Goal: Task Accomplishment & Management: Manage account settings

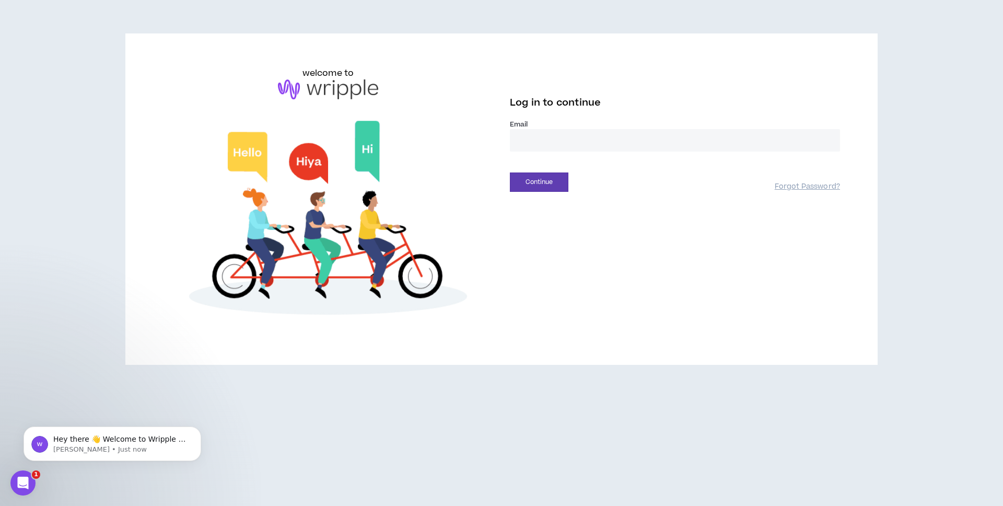
click at [606, 129] on input "email" at bounding box center [675, 140] width 330 height 22
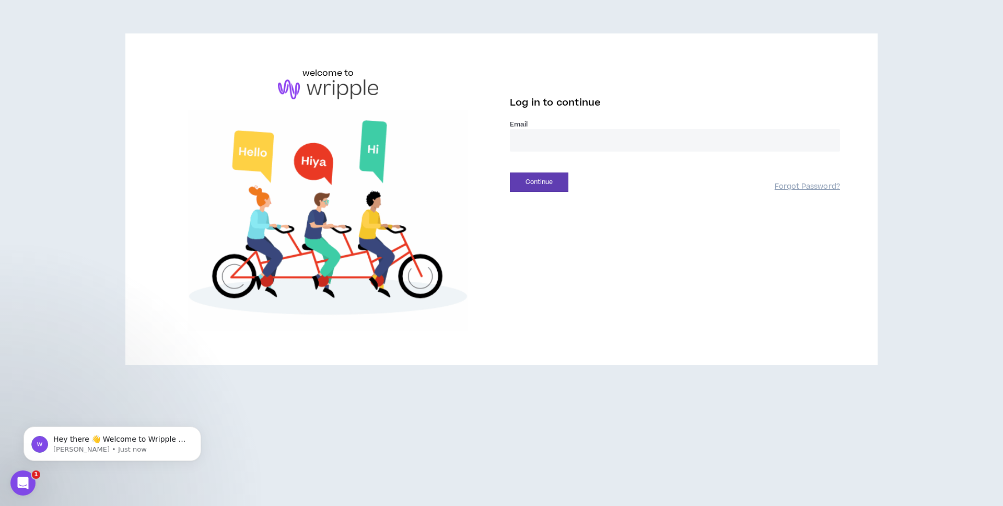
type input "**********"
click at [563, 191] on button "Continue" at bounding box center [539, 181] width 59 height 19
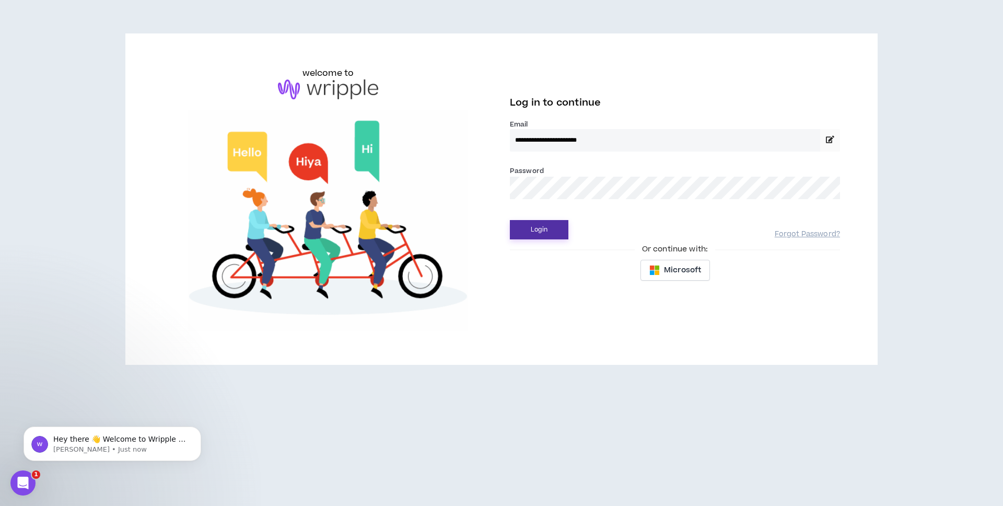
click at [524, 227] on button "Login" at bounding box center [539, 229] width 59 height 19
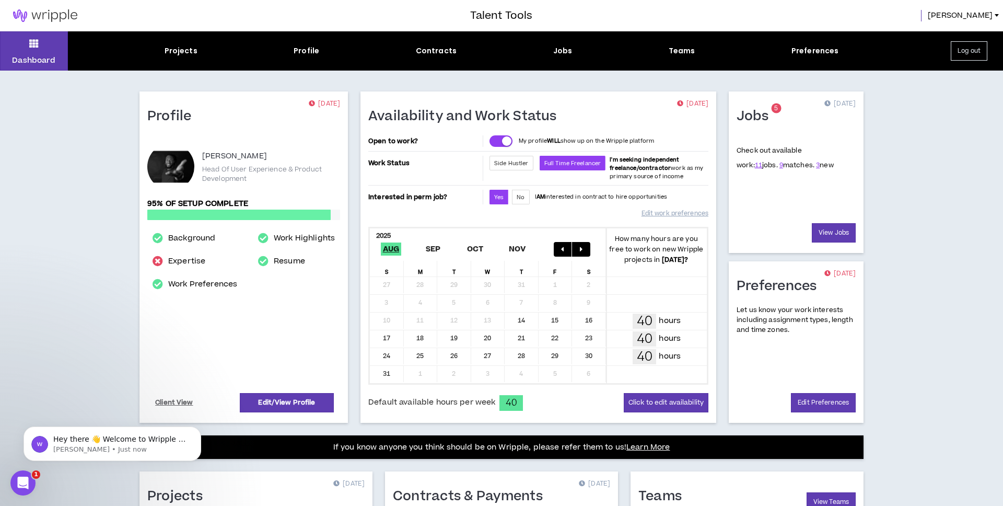
click at [816, 164] on span "3 new" at bounding box center [825, 164] width 18 height 9
click at [816, 164] on link "3" at bounding box center [818, 164] width 4 height 9
